Goal: Task Accomplishment & Management: Manage account settings

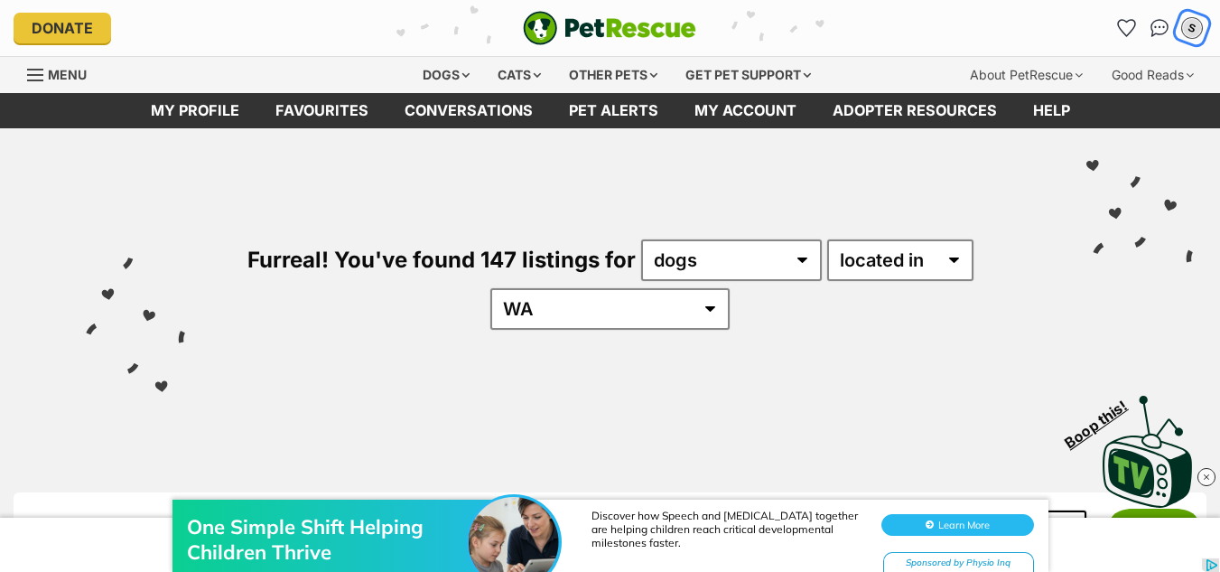
click at [1202, 35] on button "S" at bounding box center [1191, 27] width 37 height 37
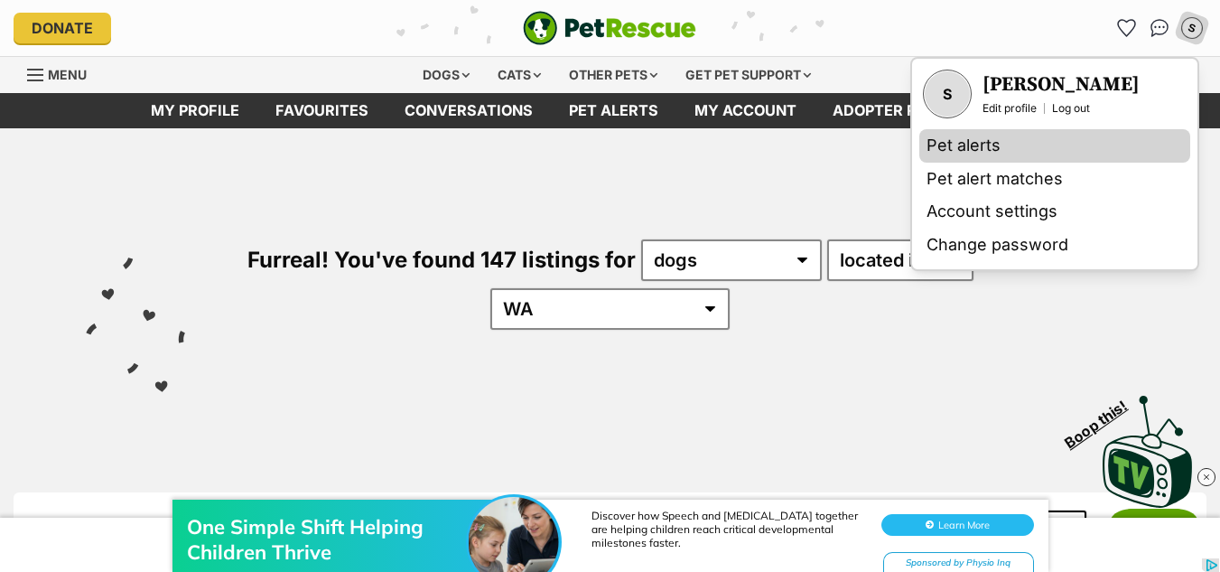
click at [964, 136] on link "Pet alerts" at bounding box center [1054, 145] width 271 height 33
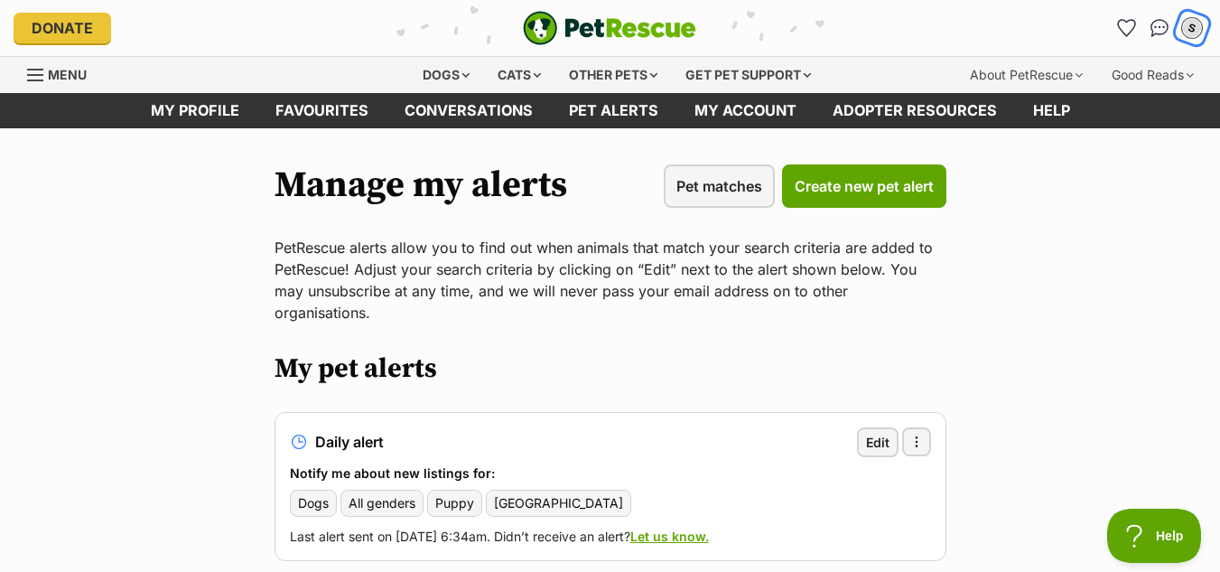
click at [1185, 33] on div "S" at bounding box center [1191, 27] width 23 height 23
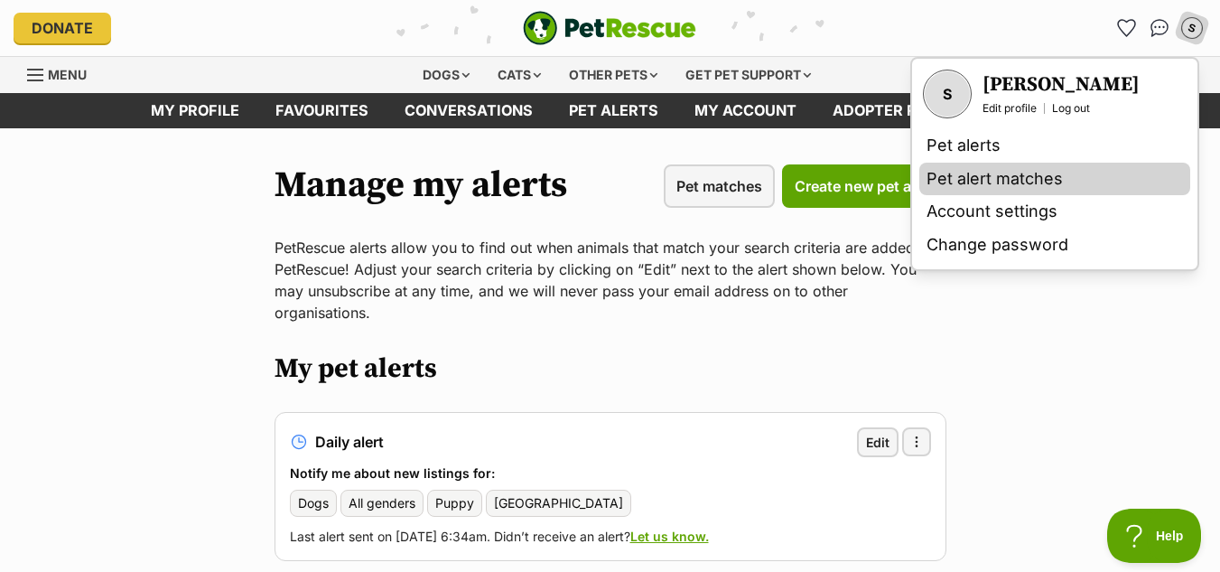
click at [1004, 171] on link "Pet alert matches" at bounding box center [1054, 179] width 271 height 33
